Goal: Information Seeking & Learning: Learn about a topic

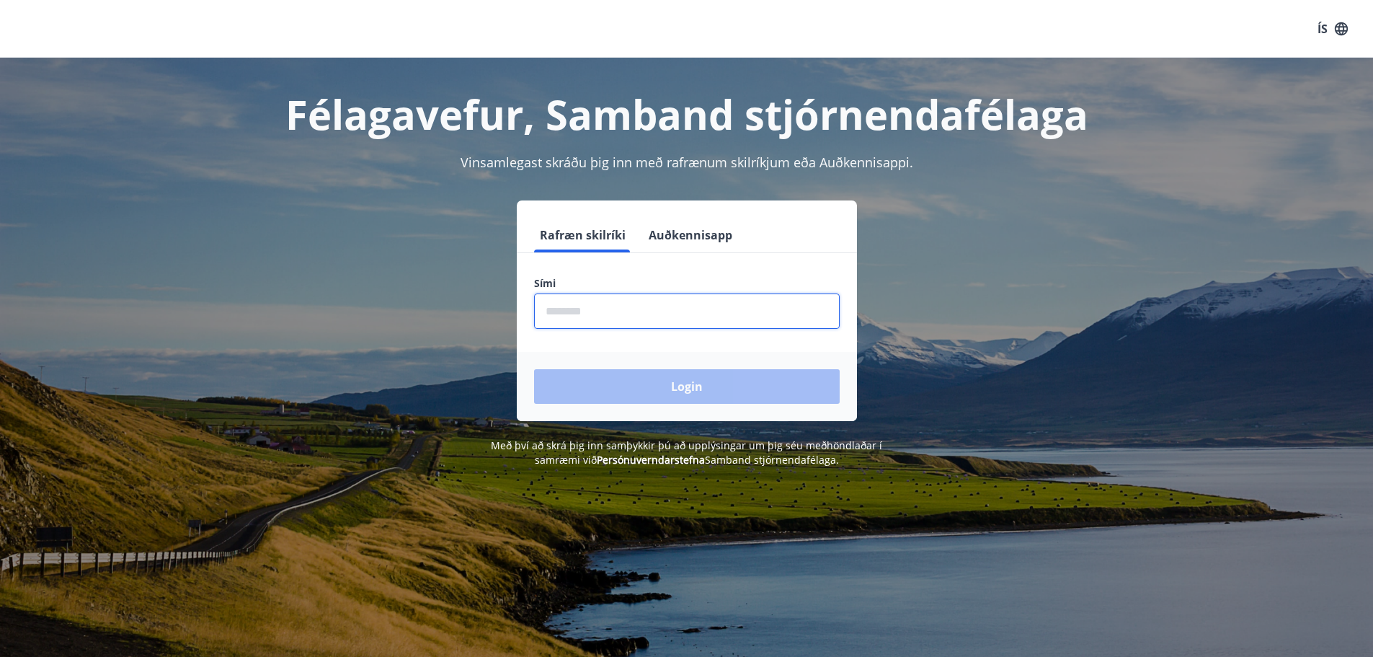
click at [658, 312] on input "phone" at bounding box center [687, 310] width 306 height 35
type input "********"
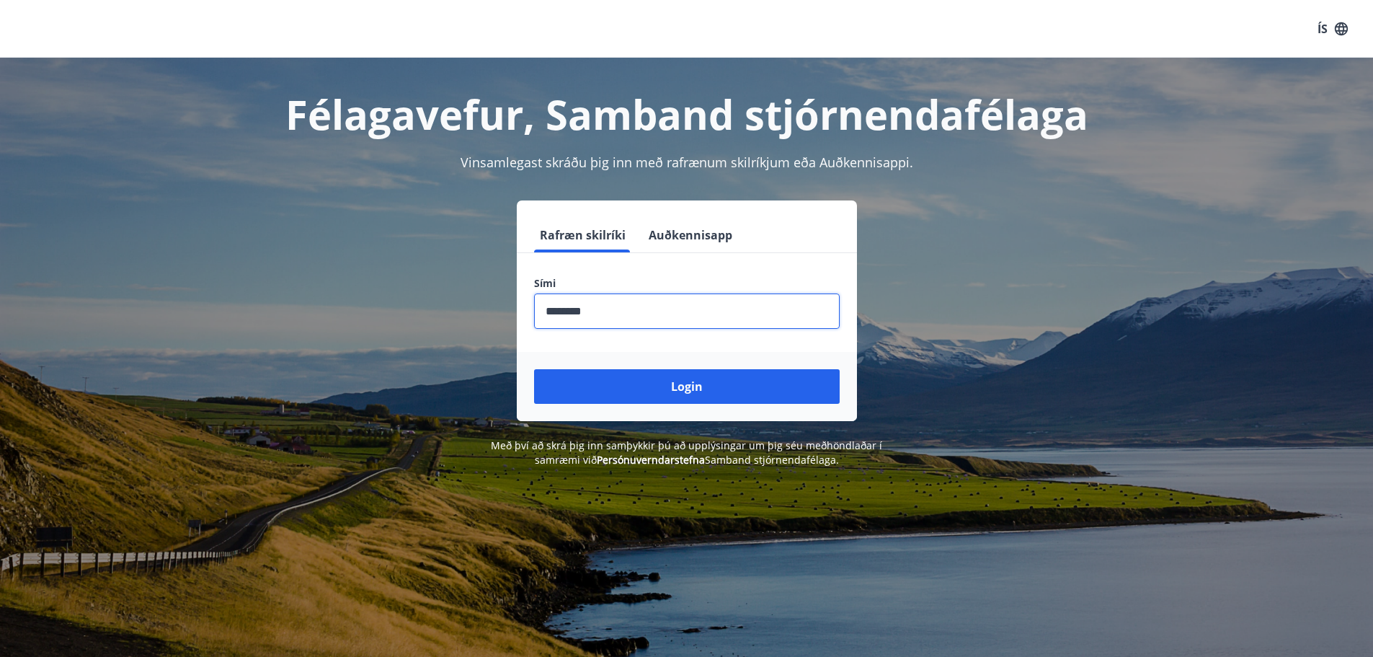
click at [717, 385] on button "Login" at bounding box center [687, 386] width 306 height 35
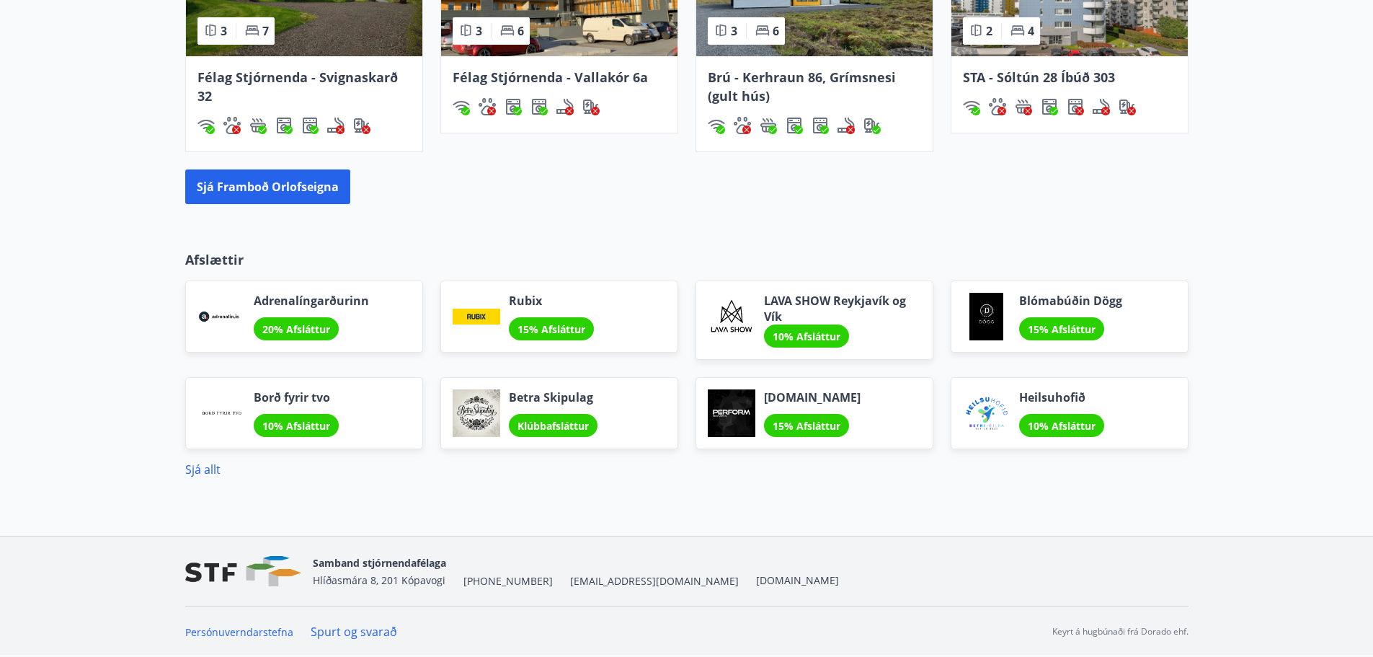
scroll to position [1081, 0]
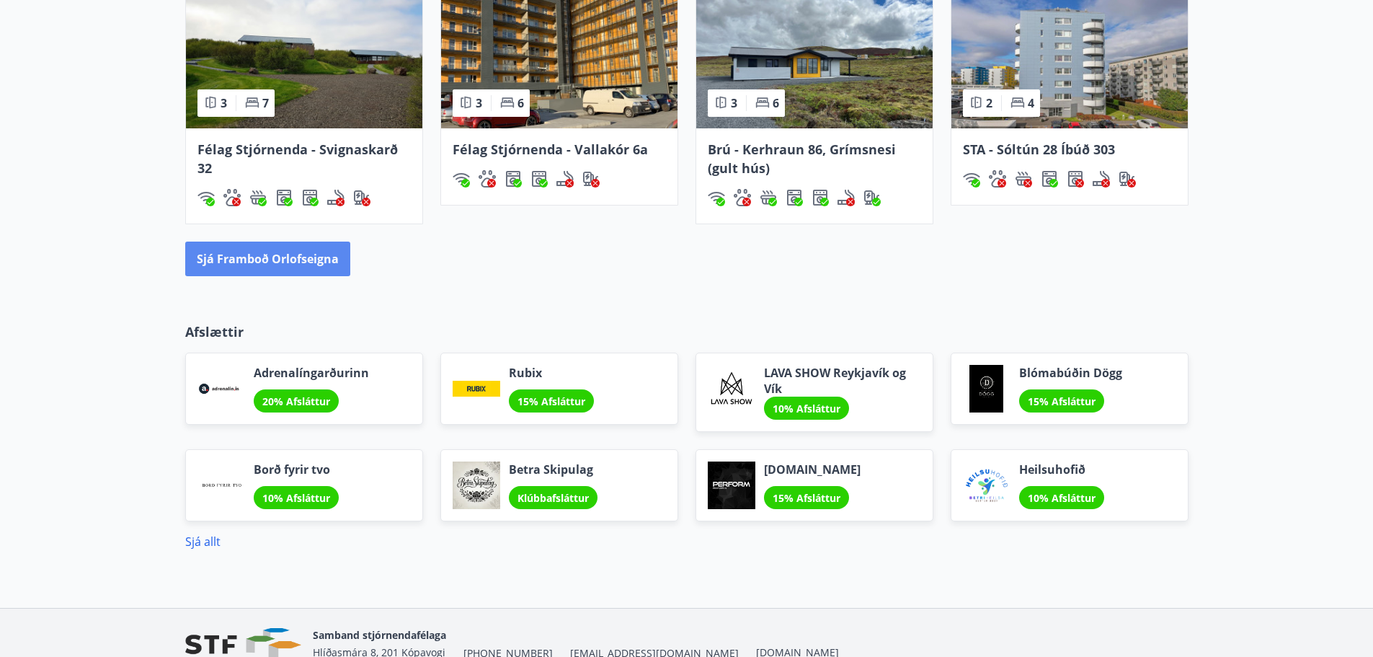
click at [295, 262] on button "Sjá framboð orlofseigna" at bounding box center [267, 258] width 165 height 35
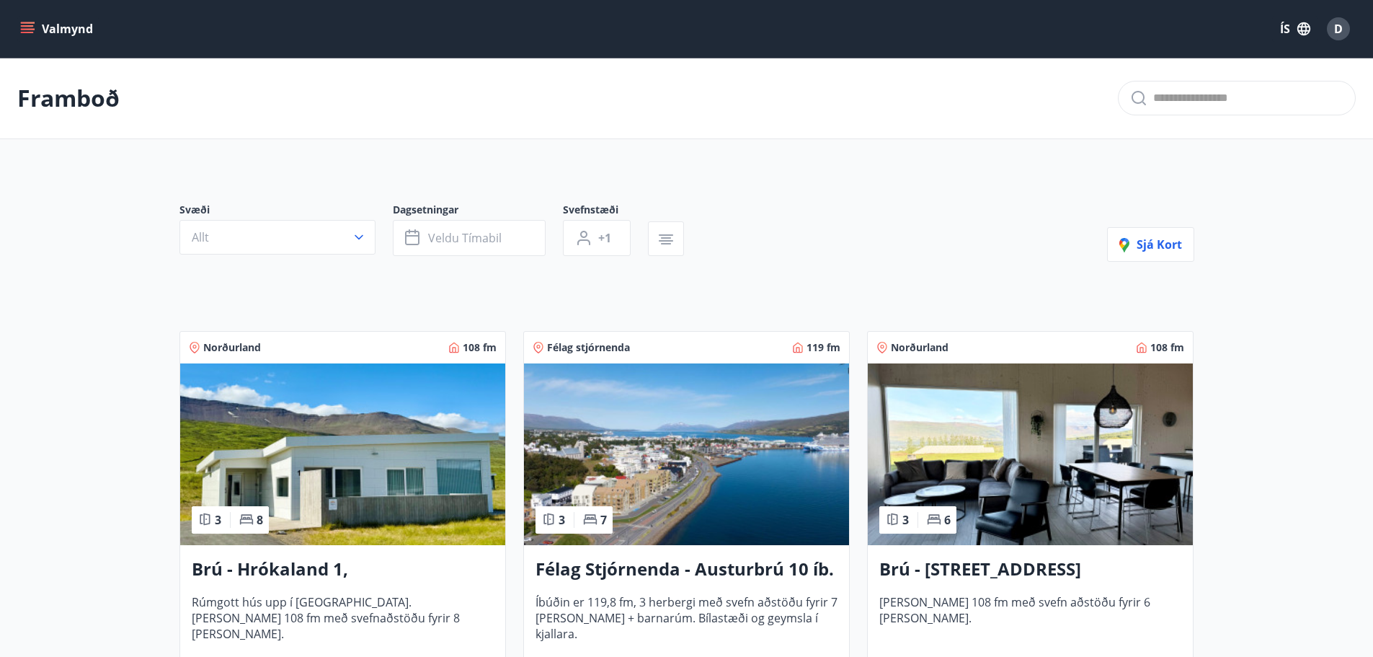
click at [29, 27] on icon "menu" at bounding box center [27, 25] width 13 height 1
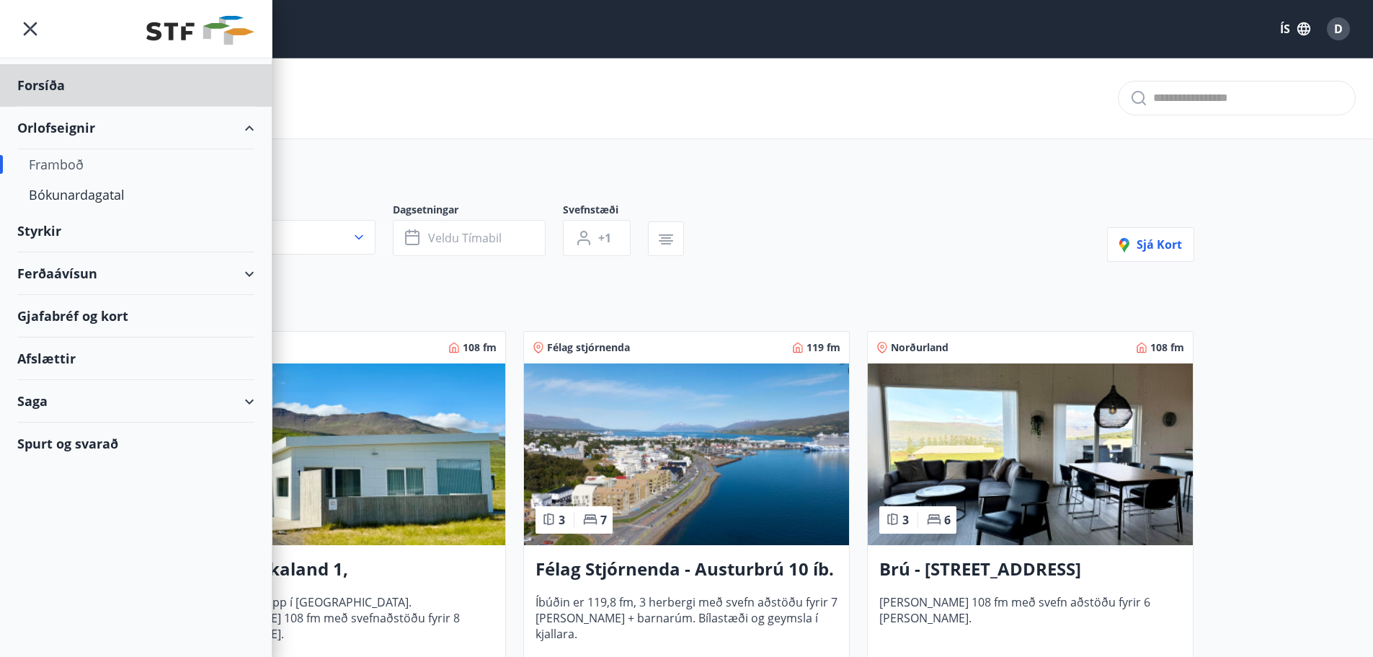
click at [56, 107] on div "Styrkir" at bounding box center [135, 85] width 237 height 43
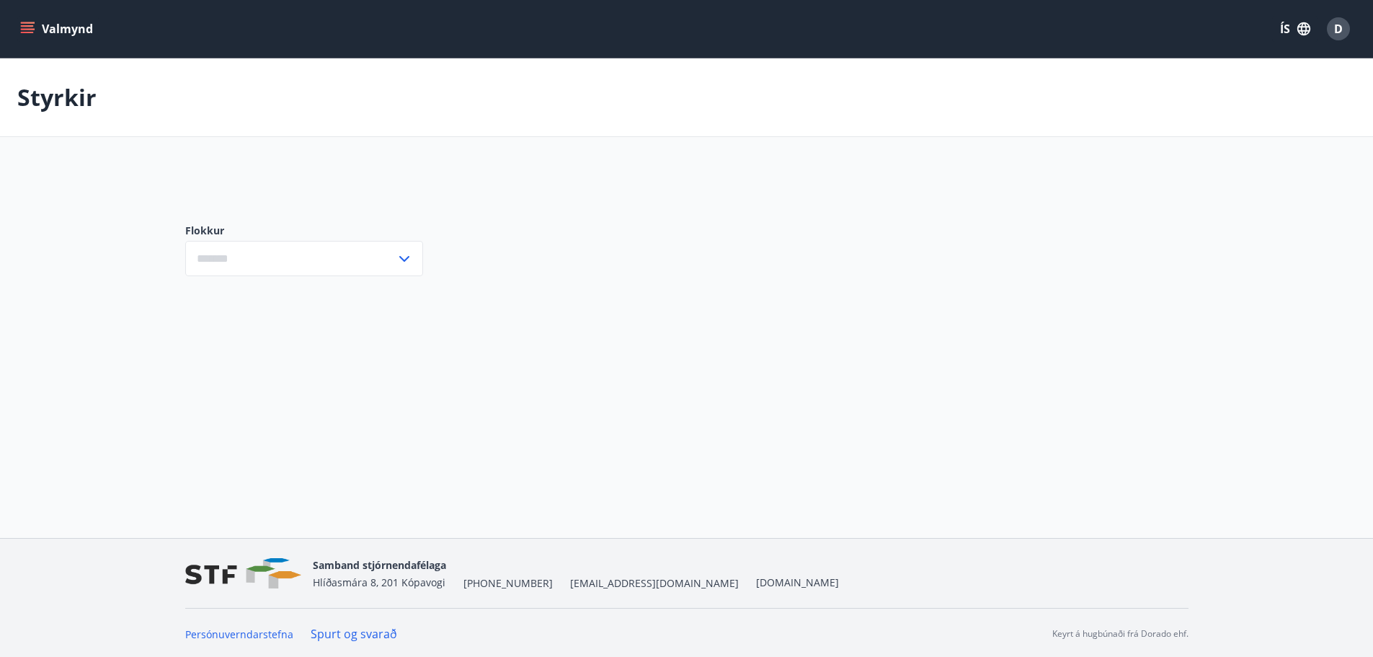
type input "***"
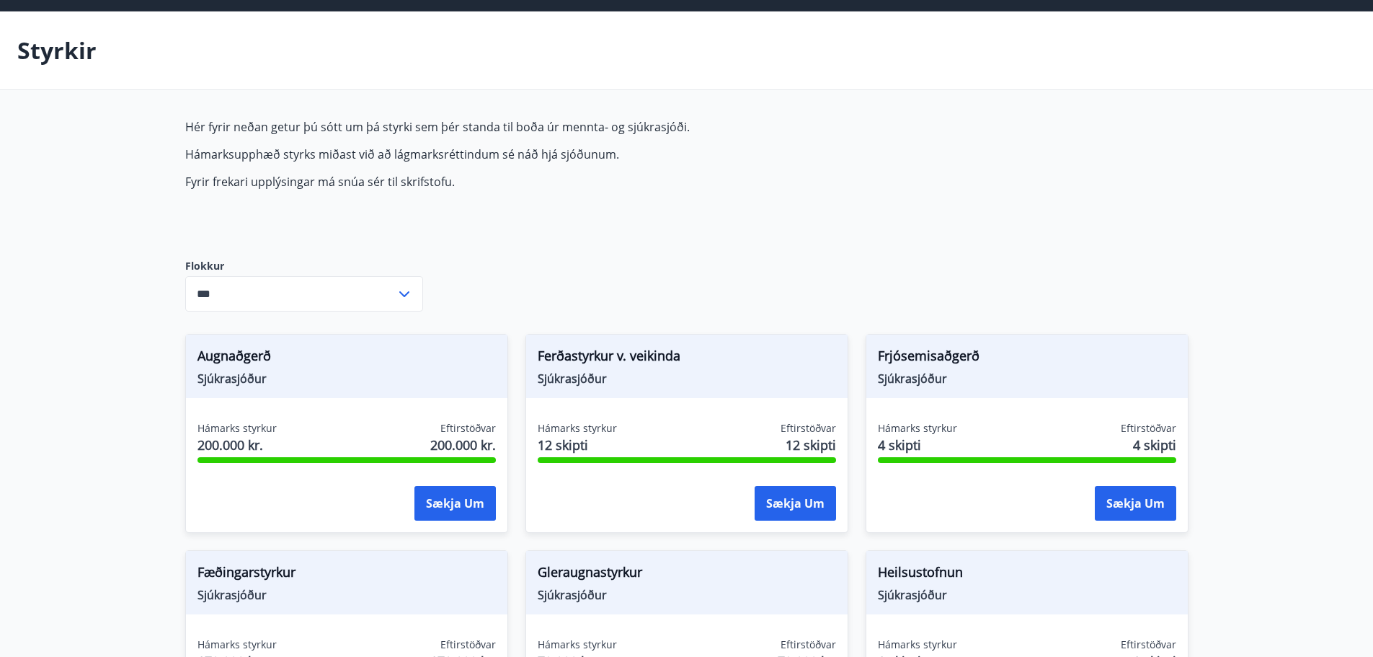
scroll to position [144, 0]
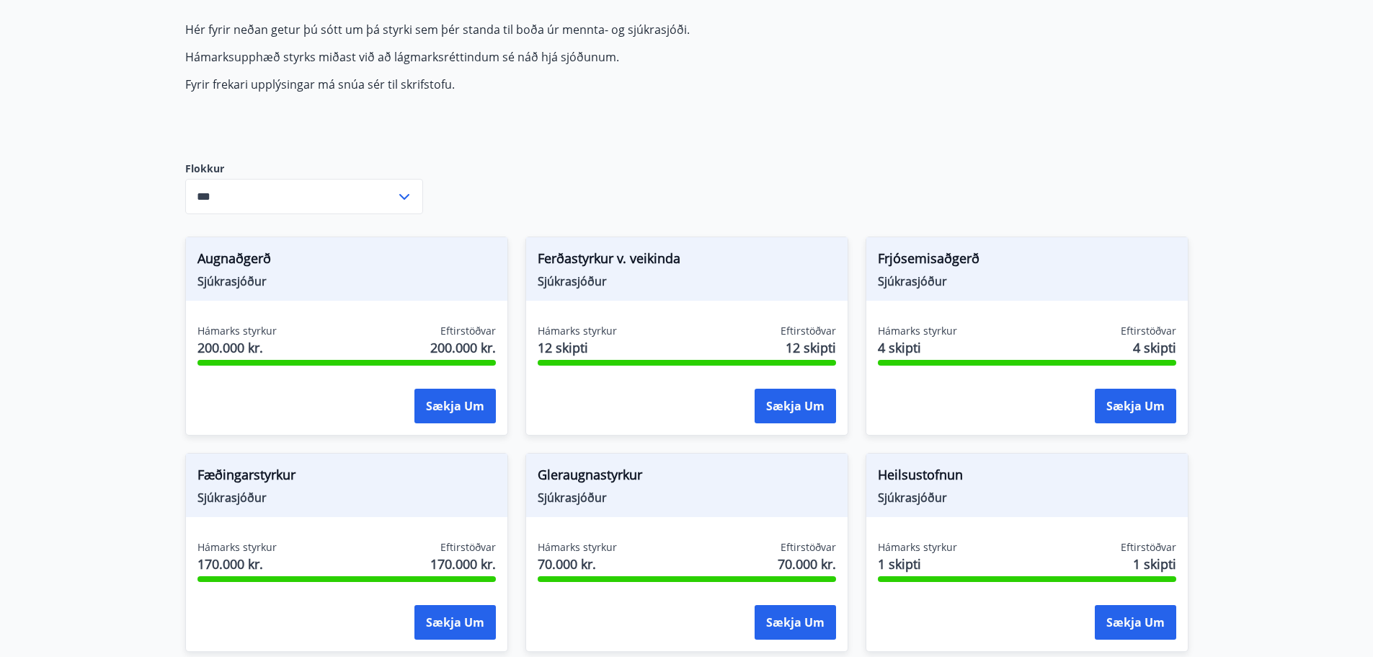
click at [593, 501] on span "Sjúkrasjóður" at bounding box center [687, 497] width 298 height 16
click at [611, 483] on span "Gleraugnastyrkur" at bounding box center [687, 477] width 298 height 25
click at [583, 547] on span "Hámarks styrkur" at bounding box center [577, 547] width 79 height 14
click at [731, 538] on div "Gleraugnastyrkur Sjúkrasjóður Hámarks styrkur 70.000 kr. Eftirstöðvar 70.000 kr…" at bounding box center [686, 552] width 323 height 199
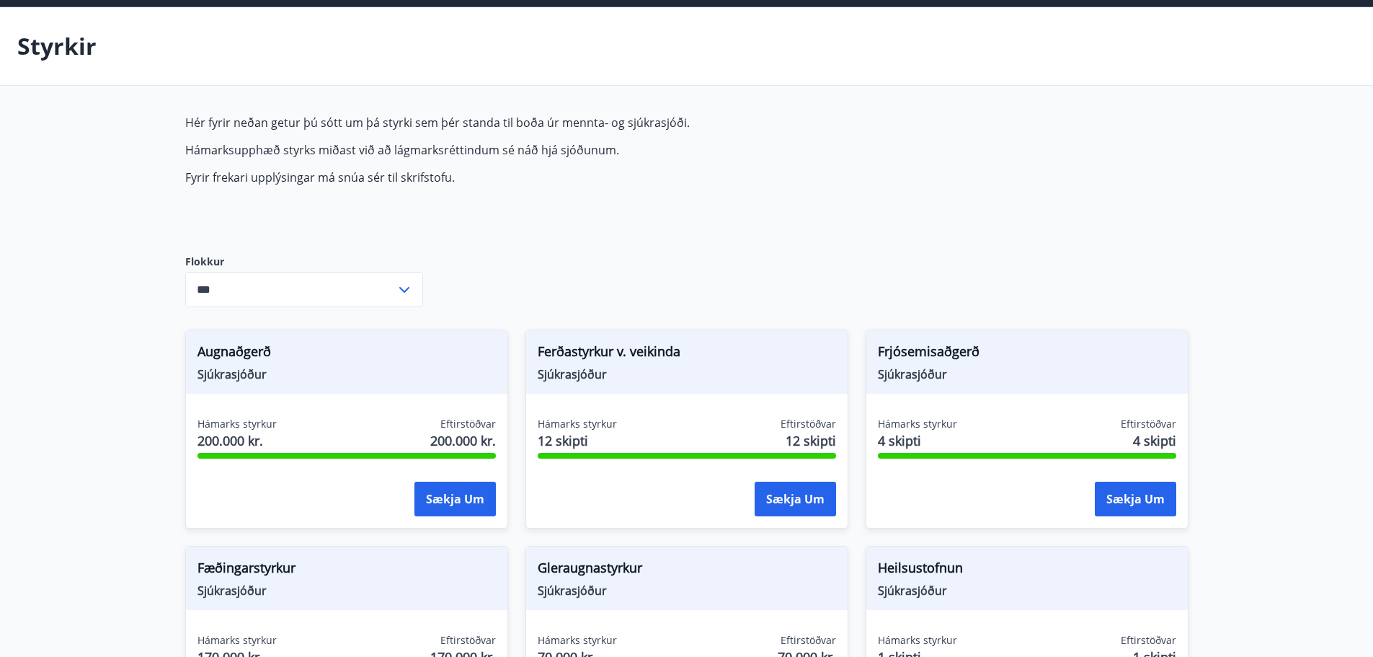
scroll to position [0, 0]
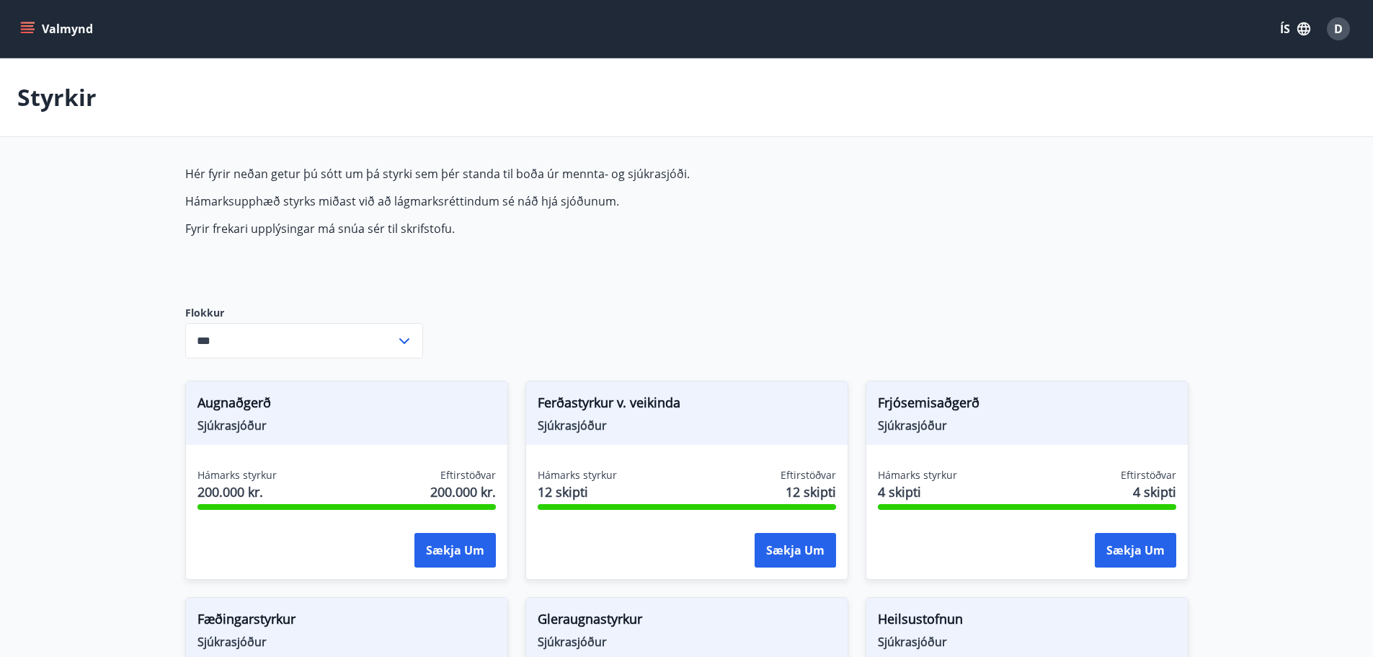
click at [27, 27] on icon "menu" at bounding box center [27, 29] width 14 height 14
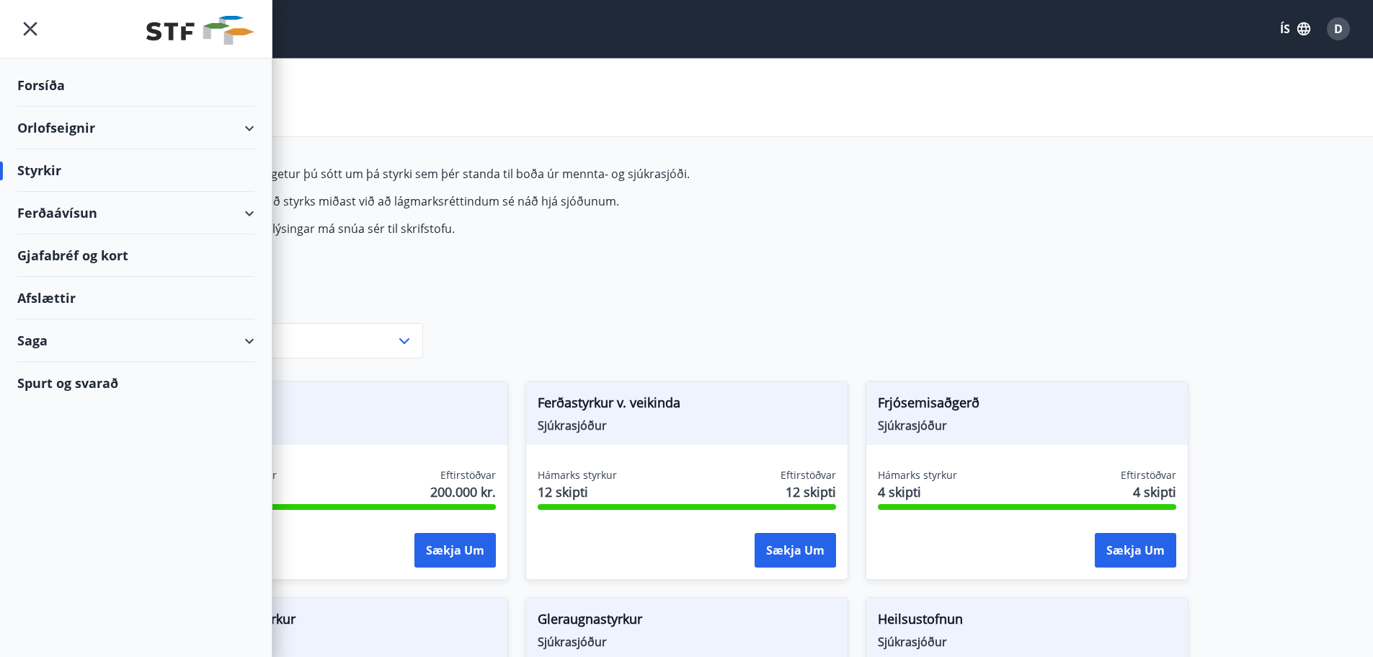
click at [249, 212] on div "Ferðaávísun" at bounding box center [135, 213] width 237 height 43
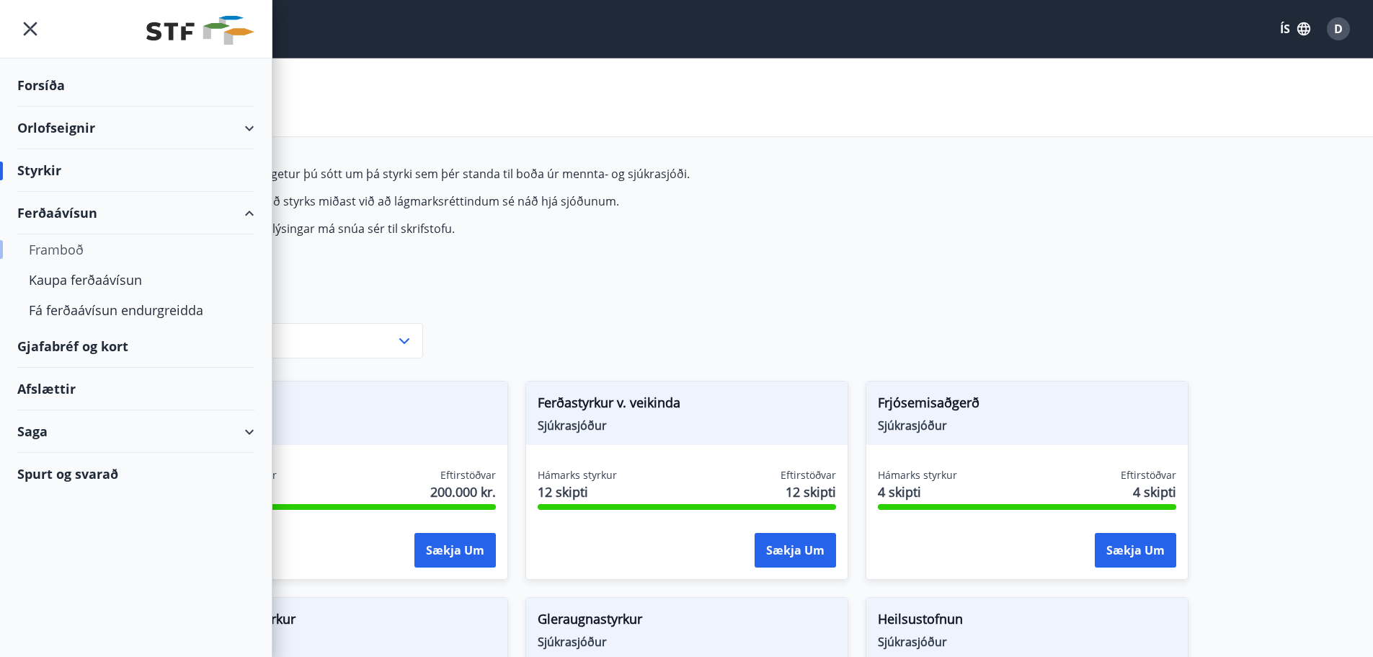
click at [63, 252] on div "Framboð" at bounding box center [136, 249] width 214 height 30
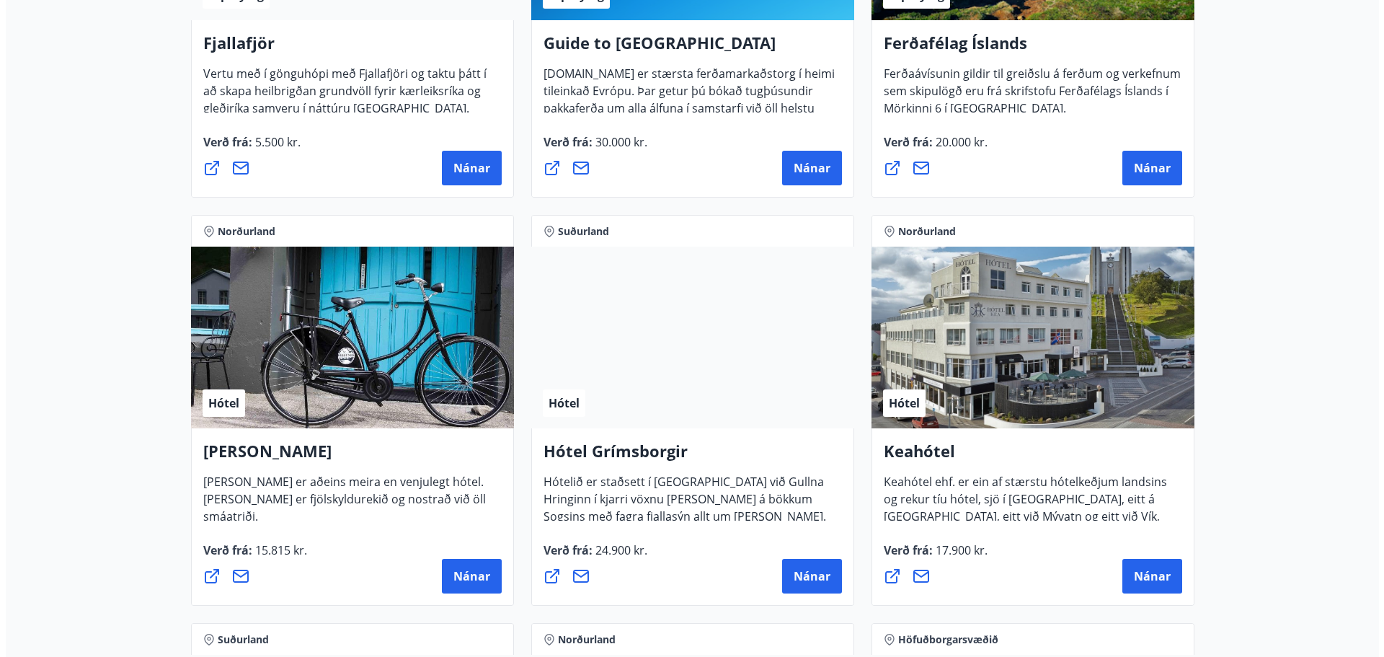
scroll to position [505, 0]
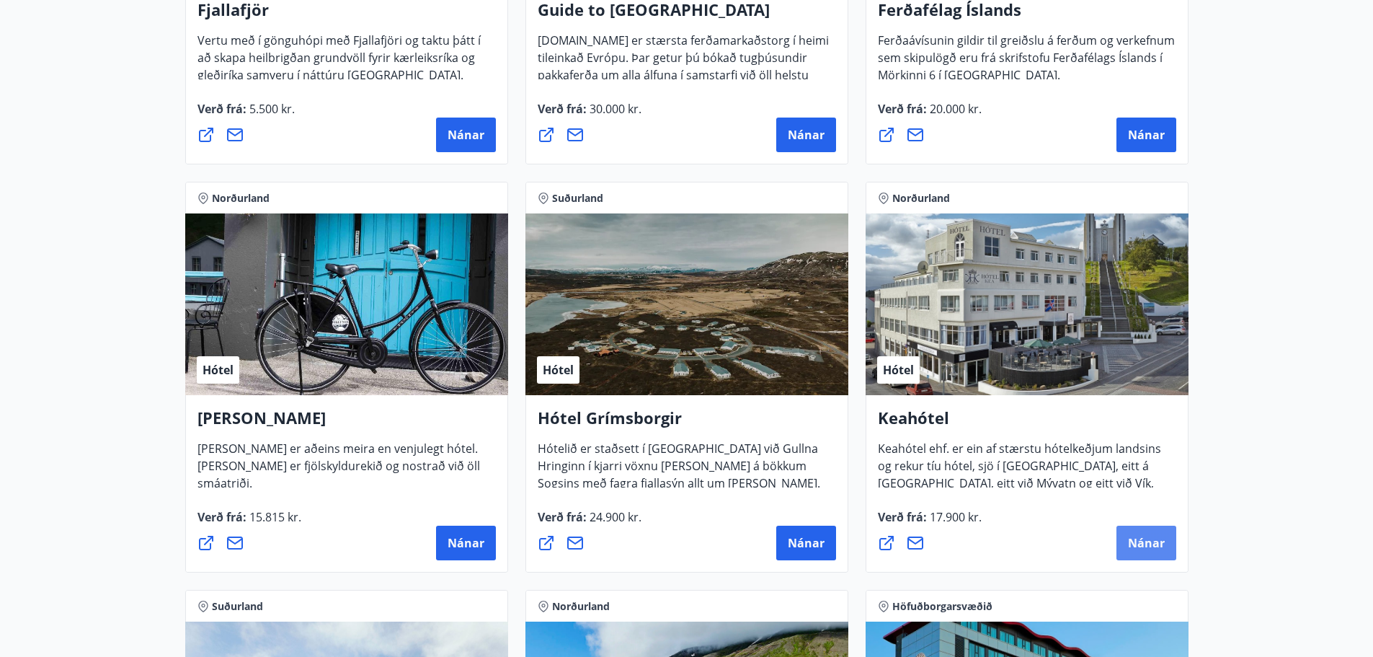
click at [1146, 536] on span "Nánar" at bounding box center [1146, 543] width 37 height 16
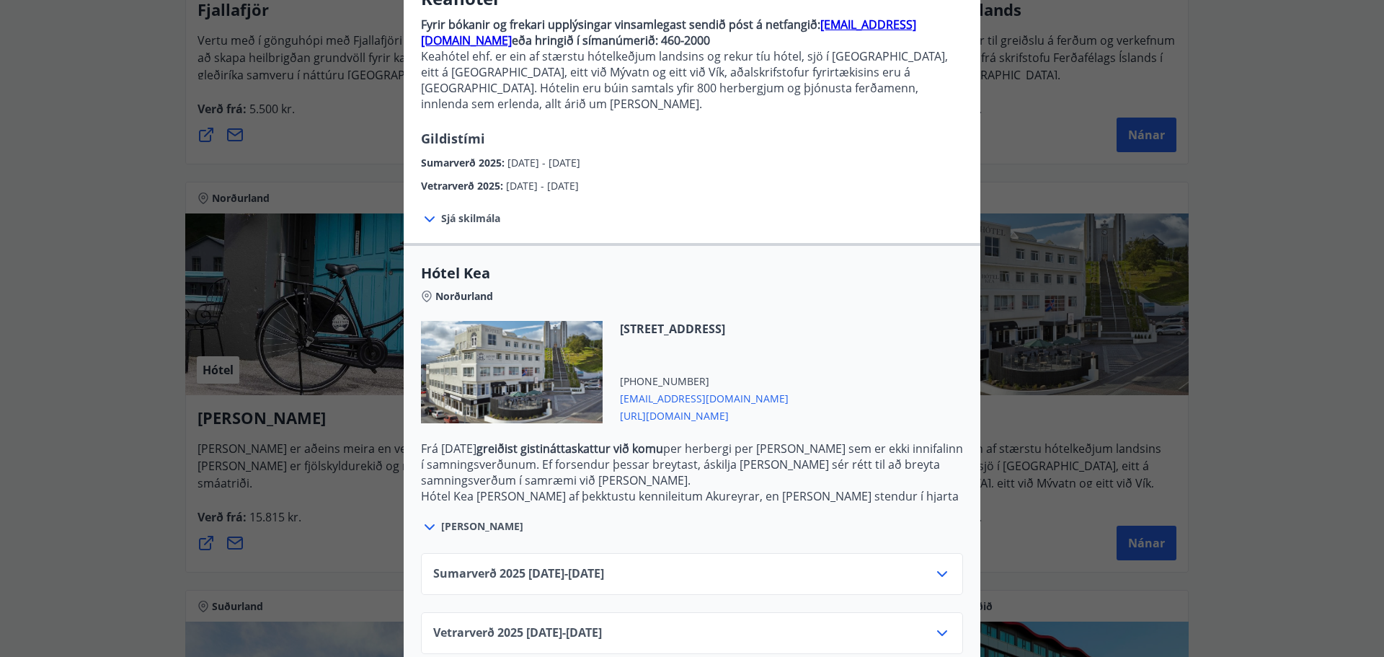
scroll to position [150, 0]
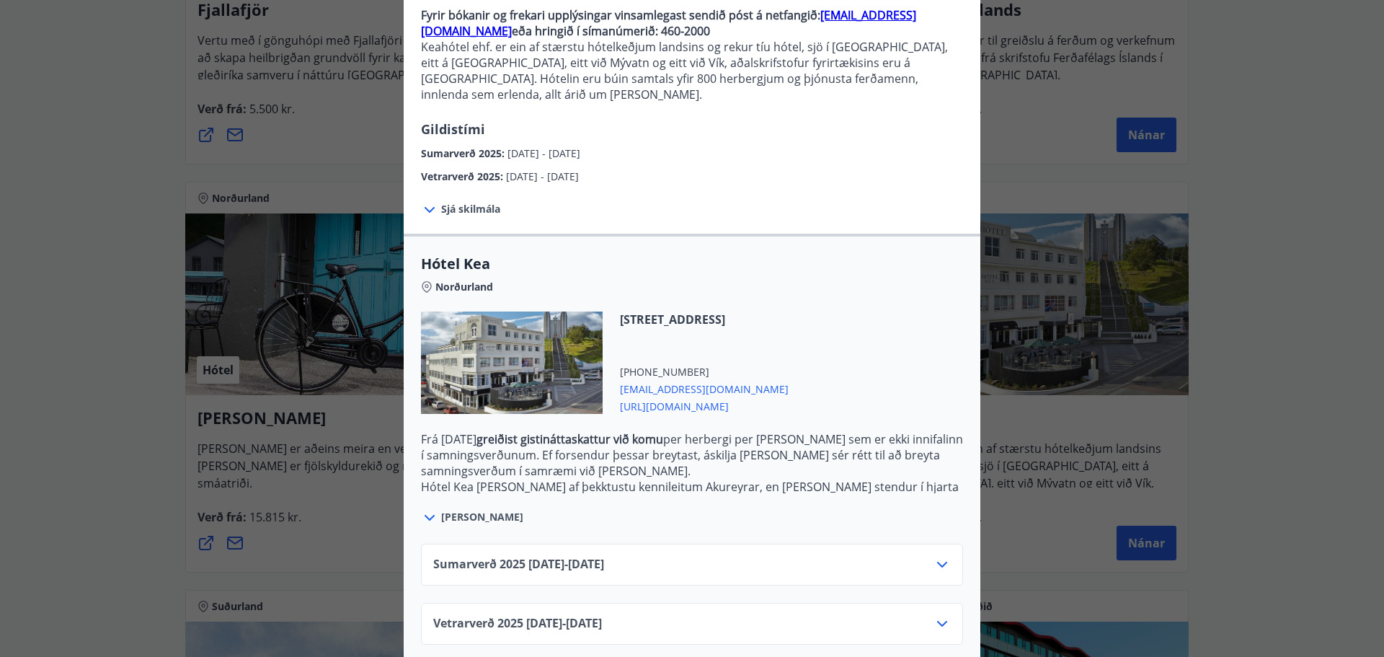
click at [429, 509] on icon at bounding box center [429, 517] width 17 height 17
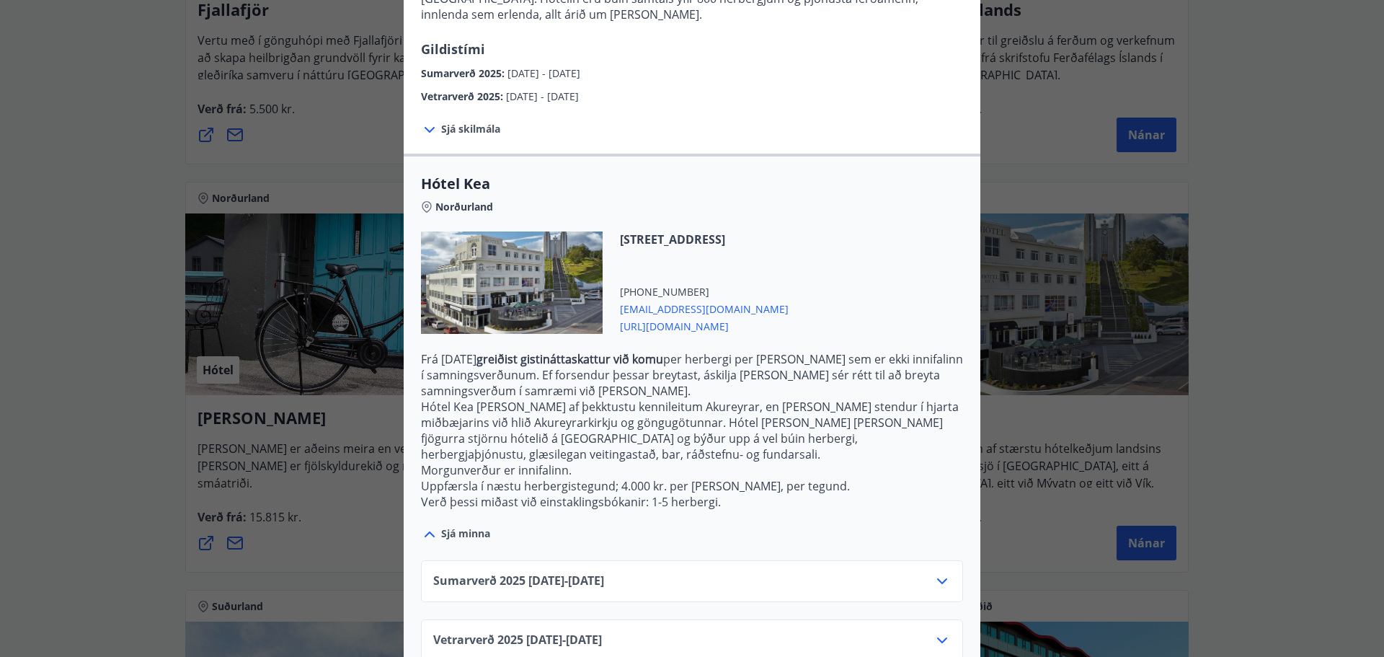
scroll to position [231, 0]
click at [937, 631] on icon at bounding box center [941, 639] width 17 height 17
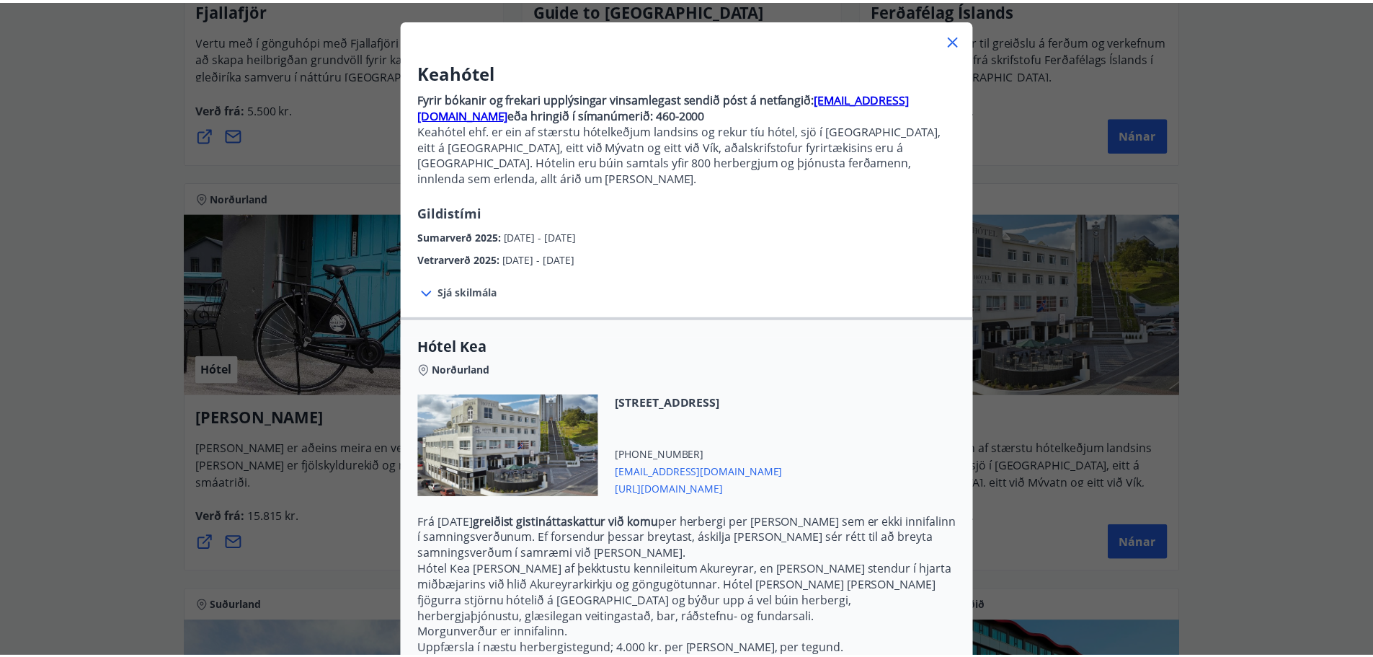
scroll to position [0, 0]
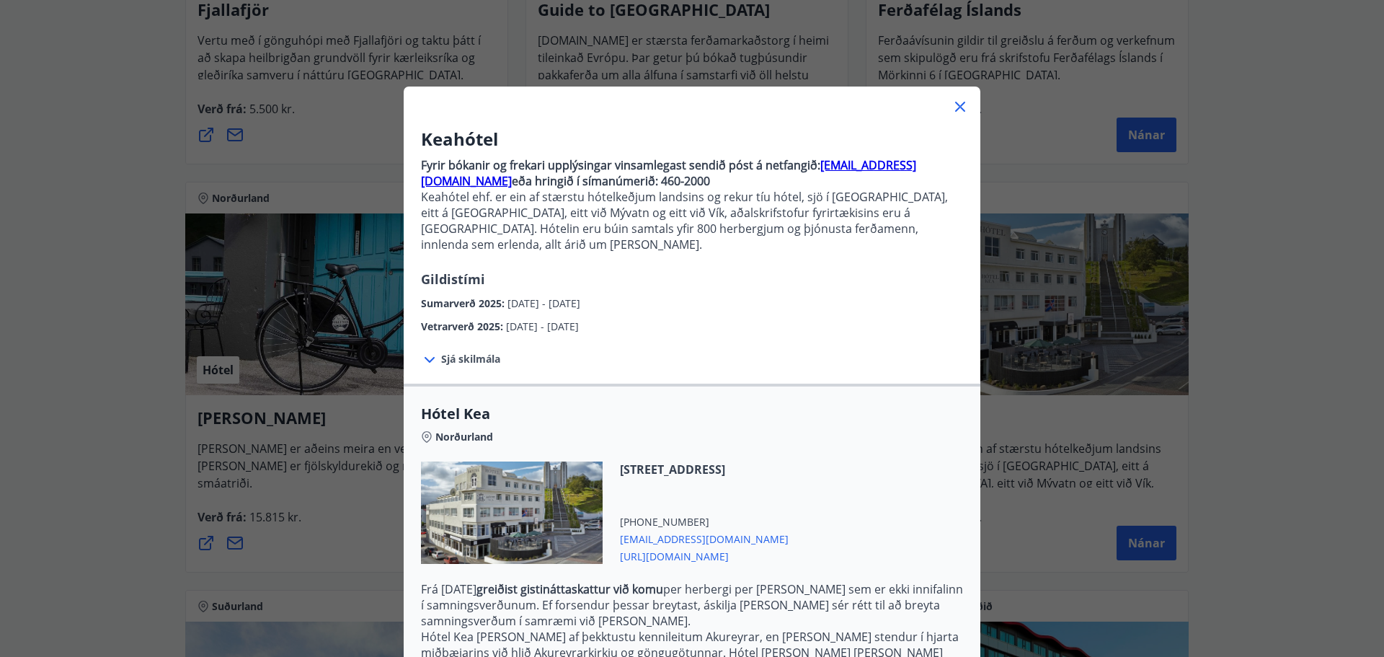
click at [952, 107] on icon at bounding box center [960, 106] width 17 height 17
